Goal: Find specific page/section: Find specific page/section

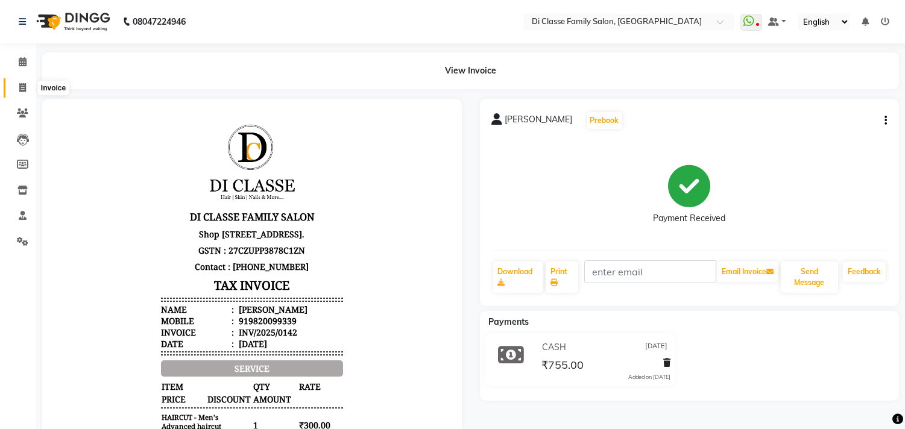
click at [21, 89] on icon at bounding box center [22, 87] width 7 height 9
select select "4704"
select select "service"
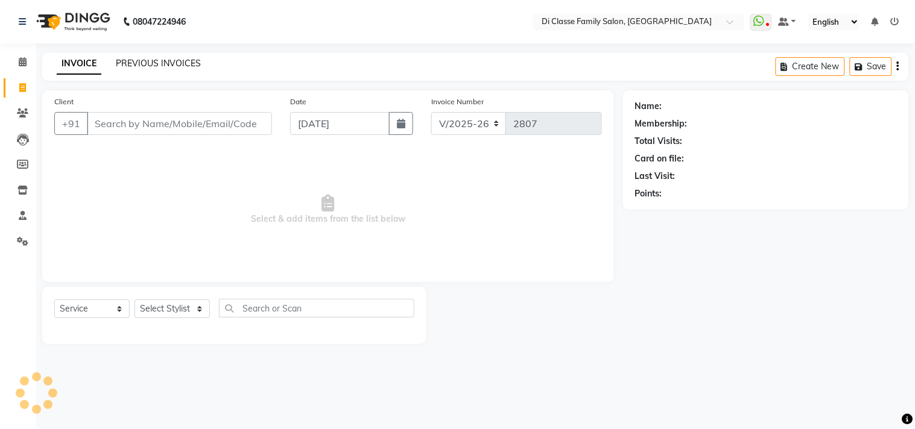
click at [137, 64] on link "PREVIOUS INVOICES" at bounding box center [158, 63] width 85 height 11
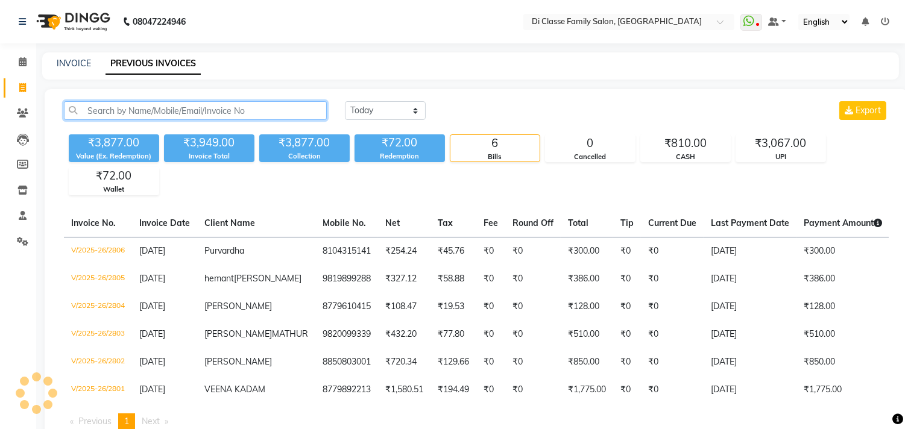
click at [163, 106] on input "text" at bounding box center [195, 110] width 263 height 19
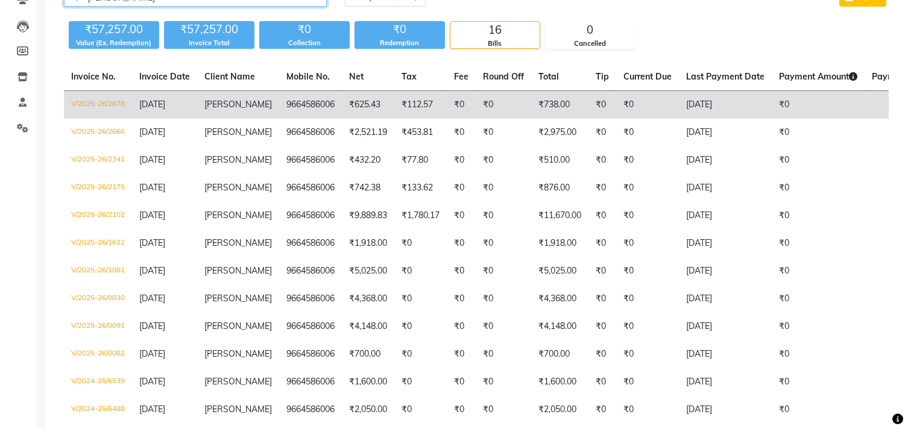
scroll to position [134, 0]
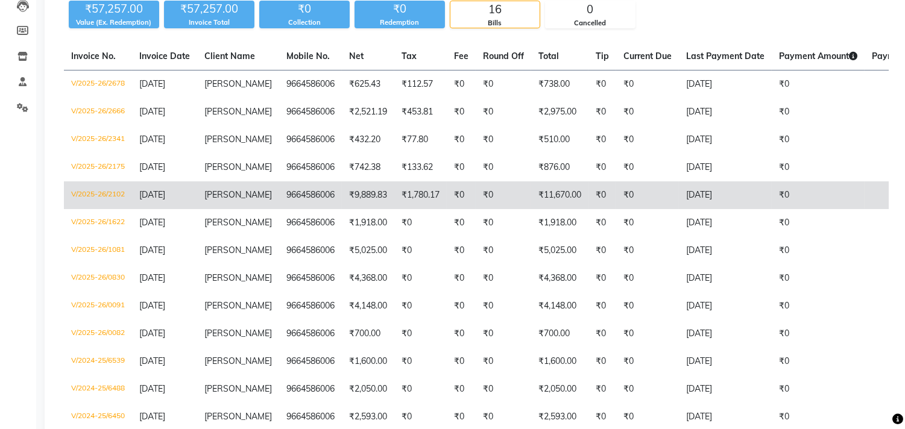
type input "[PERSON_NAME]"
click at [558, 209] on td "₹11,670.00" at bounding box center [559, 196] width 57 height 28
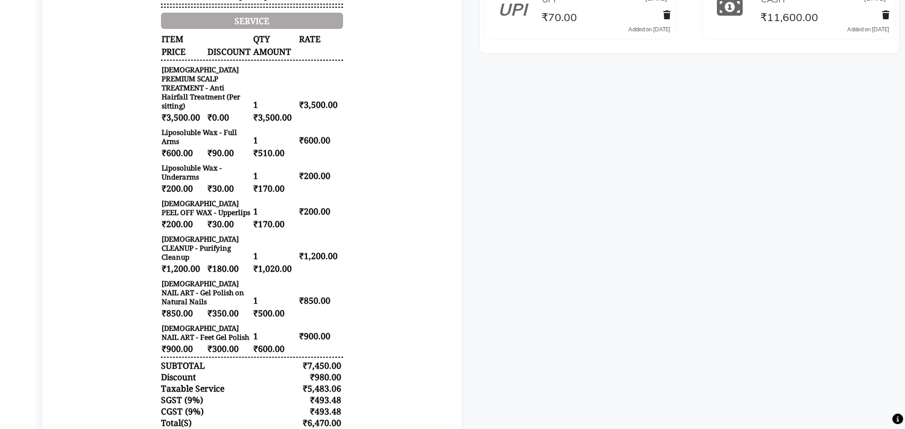
scroll to position [268, 0]
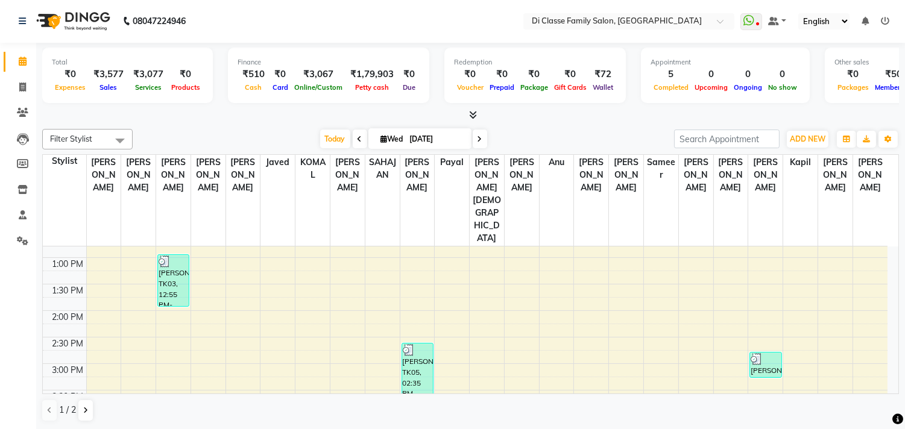
scroll to position [268, 0]
